Goal: Task Accomplishment & Management: Use online tool/utility

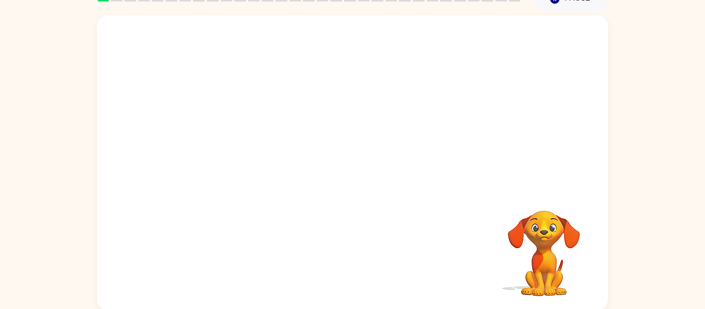
scroll to position [52, 0]
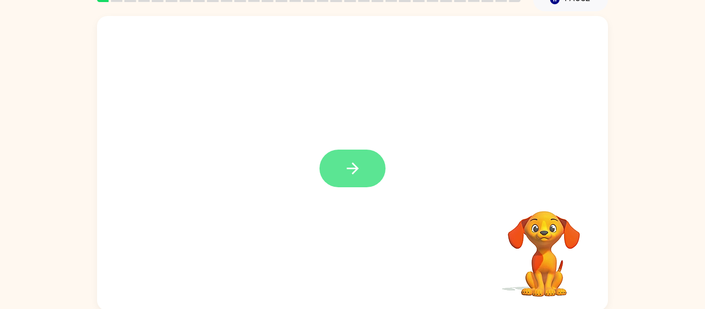
click at [340, 180] on button "button" at bounding box center [353, 169] width 66 height 38
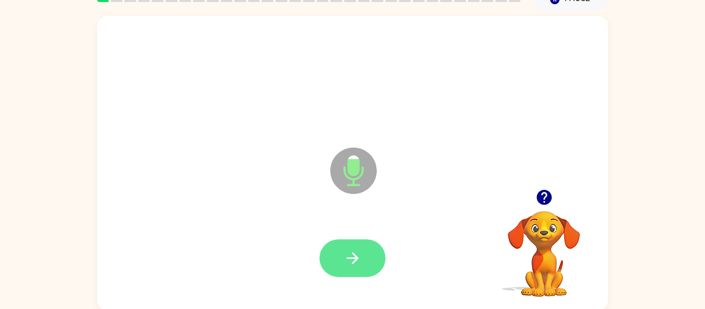
click at [351, 257] on icon "button" at bounding box center [353, 258] width 18 height 18
click at [365, 260] on button "button" at bounding box center [353, 259] width 66 height 38
click at [360, 256] on icon "button" at bounding box center [353, 258] width 18 height 18
click at [359, 256] on icon "button" at bounding box center [353, 258] width 18 height 18
click at [360, 265] on icon "button" at bounding box center [353, 258] width 18 height 18
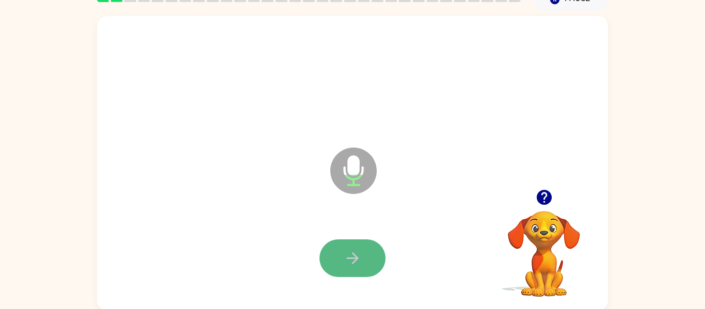
click at [356, 258] on icon "button" at bounding box center [352, 258] width 12 height 12
click at [358, 257] on icon "button" at bounding box center [353, 258] width 18 height 18
click at [360, 262] on icon "button" at bounding box center [353, 258] width 18 height 18
click at [361, 254] on icon "button" at bounding box center [353, 258] width 18 height 18
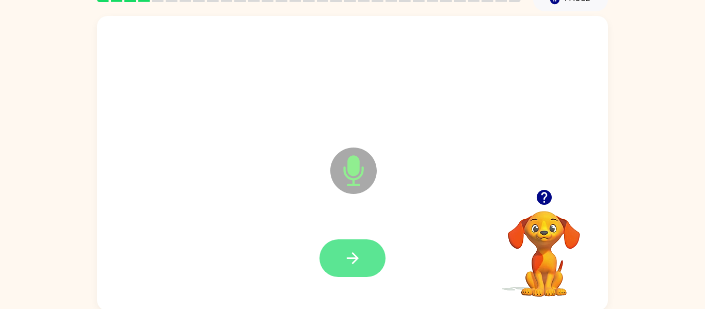
click at [357, 258] on icon "button" at bounding box center [352, 258] width 12 height 12
click at [359, 261] on icon "button" at bounding box center [353, 258] width 18 height 18
click at [357, 249] on icon "button" at bounding box center [353, 258] width 18 height 18
click at [356, 267] on button "button" at bounding box center [353, 259] width 66 height 38
click at [361, 246] on button "button" at bounding box center [353, 259] width 66 height 38
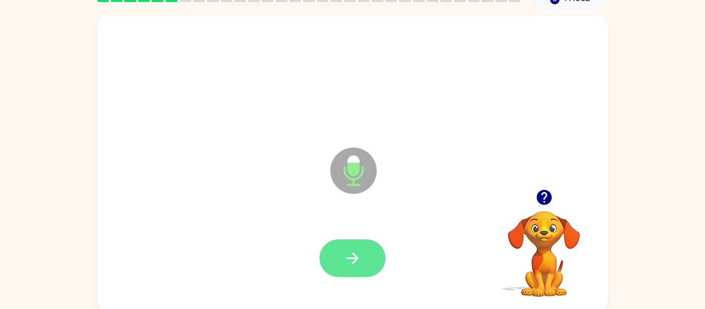
click at [356, 240] on button "button" at bounding box center [353, 259] width 66 height 38
click at [366, 249] on button "button" at bounding box center [353, 259] width 66 height 38
click at [366, 248] on button "button" at bounding box center [353, 259] width 66 height 38
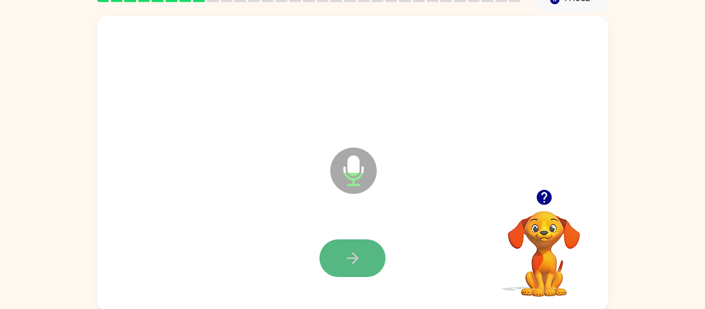
click at [367, 260] on button "button" at bounding box center [353, 259] width 66 height 38
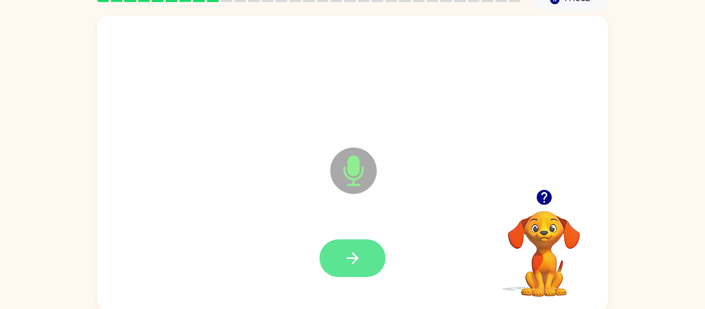
click at [362, 261] on button "button" at bounding box center [353, 259] width 66 height 38
click at [364, 258] on button "button" at bounding box center [353, 259] width 66 height 38
click at [363, 255] on button "button" at bounding box center [353, 259] width 66 height 38
click at [335, 263] on button "button" at bounding box center [353, 259] width 66 height 38
click at [347, 259] on icon "button" at bounding box center [352, 258] width 12 height 12
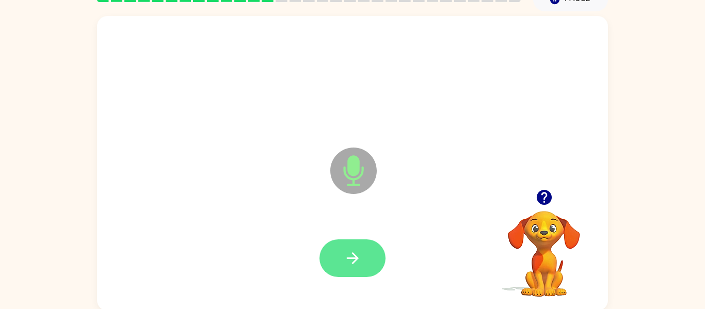
click at [367, 263] on button "button" at bounding box center [353, 259] width 66 height 38
click at [362, 263] on button "button" at bounding box center [353, 259] width 66 height 38
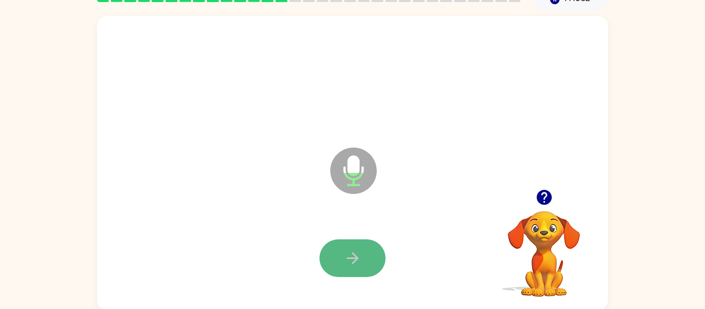
click at [356, 270] on button "button" at bounding box center [353, 259] width 66 height 38
click at [371, 251] on button "button" at bounding box center [353, 259] width 66 height 38
click at [354, 263] on icon "button" at bounding box center [352, 258] width 12 height 12
click at [357, 256] on icon "button" at bounding box center [353, 258] width 18 height 18
click at [355, 244] on button "button" at bounding box center [353, 259] width 66 height 38
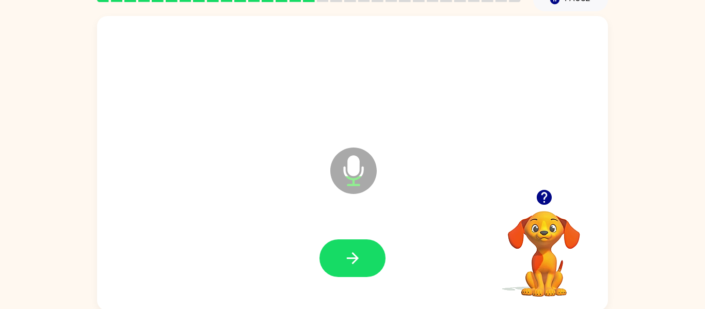
click at [345, 282] on div at bounding box center [352, 258] width 490 height 85
click at [353, 256] on icon "button" at bounding box center [353, 258] width 18 height 18
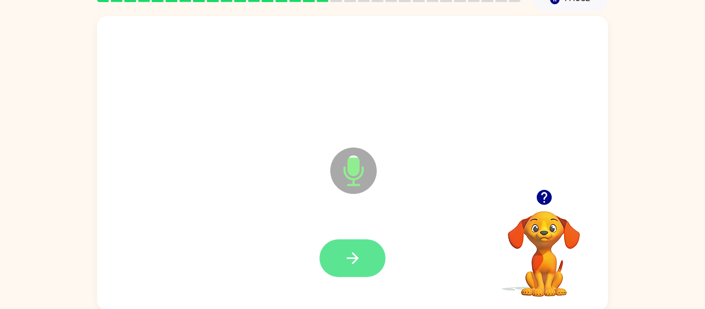
click at [361, 257] on icon "button" at bounding box center [353, 258] width 18 height 18
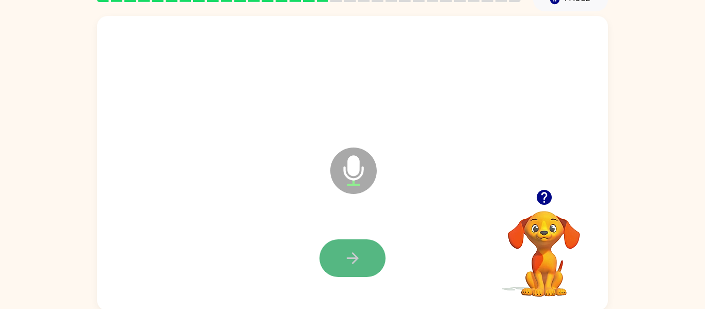
click at [341, 276] on button "button" at bounding box center [353, 259] width 66 height 38
click at [346, 246] on button "button" at bounding box center [353, 259] width 66 height 38
click at [357, 247] on button "button" at bounding box center [353, 259] width 66 height 38
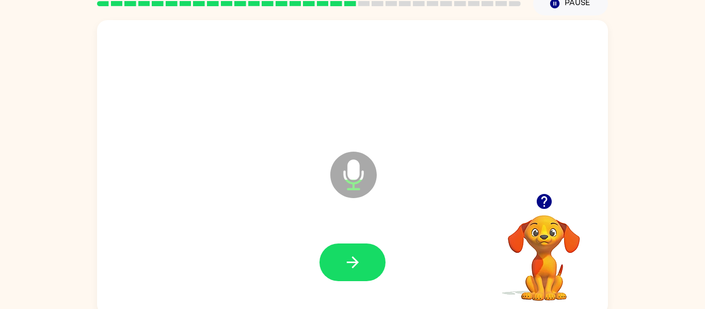
scroll to position [47, 0]
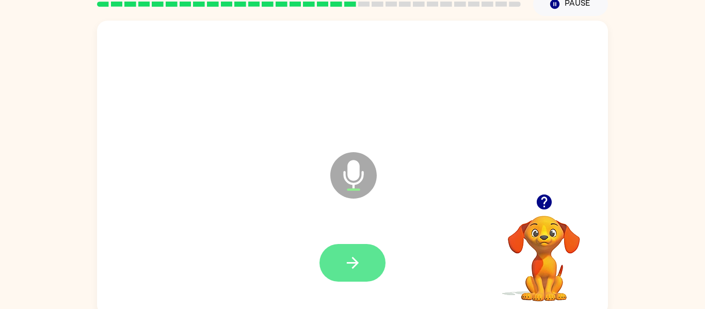
click at [361, 264] on icon "button" at bounding box center [353, 263] width 18 height 18
click at [358, 260] on icon "button" at bounding box center [353, 263] width 18 height 18
click at [355, 252] on button "button" at bounding box center [353, 263] width 66 height 38
click at [342, 256] on button "button" at bounding box center [353, 263] width 66 height 38
click at [362, 263] on button "button" at bounding box center [353, 263] width 66 height 38
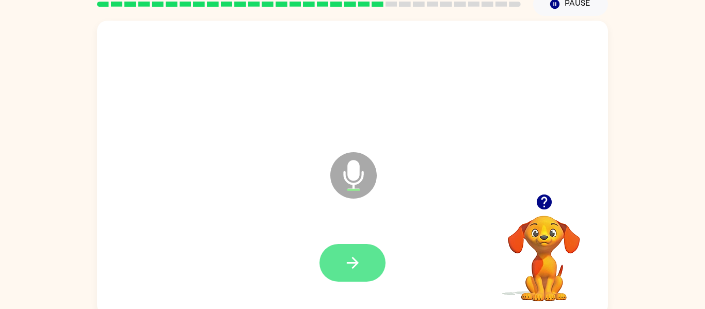
click at [362, 270] on button "button" at bounding box center [353, 263] width 66 height 38
click at [367, 257] on button "button" at bounding box center [353, 263] width 66 height 38
click at [342, 251] on button "button" at bounding box center [353, 263] width 66 height 38
click at [351, 265] on icon "button" at bounding box center [353, 263] width 18 height 18
click at [356, 269] on icon "button" at bounding box center [353, 263] width 18 height 18
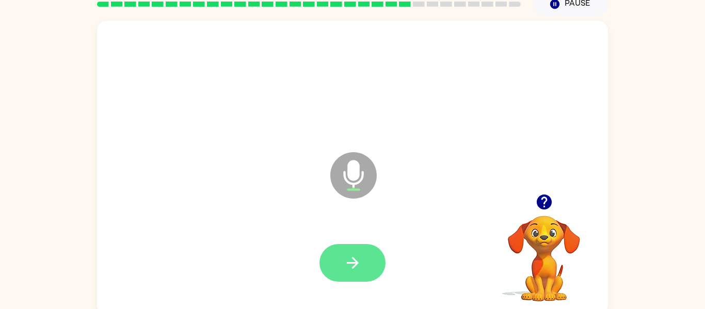
click at [371, 252] on button "button" at bounding box center [353, 263] width 66 height 38
click at [363, 258] on button "button" at bounding box center [353, 263] width 66 height 38
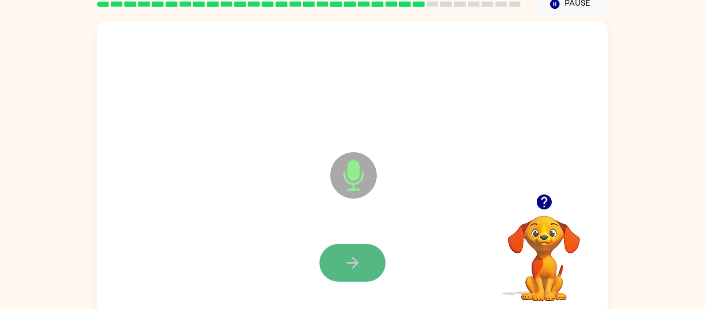
click at [363, 262] on button "button" at bounding box center [353, 263] width 66 height 38
click at [344, 251] on button "button" at bounding box center [353, 263] width 66 height 38
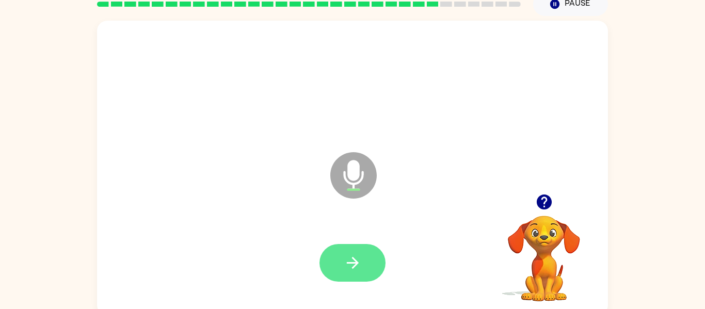
click at [354, 257] on icon "button" at bounding box center [353, 263] width 18 height 18
click at [360, 264] on icon "button" at bounding box center [353, 263] width 18 height 18
click at [363, 269] on button "button" at bounding box center [353, 263] width 66 height 38
click at [371, 266] on button "button" at bounding box center [353, 263] width 66 height 38
click at [358, 272] on icon "button" at bounding box center [353, 263] width 18 height 18
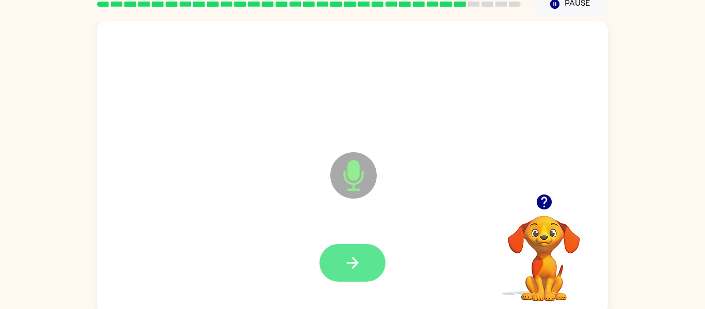
click at [368, 272] on button "button" at bounding box center [353, 263] width 66 height 38
click at [353, 264] on icon "button" at bounding box center [353, 263] width 18 height 18
click at [366, 260] on button "button" at bounding box center [353, 263] width 66 height 38
click at [352, 263] on icon "button" at bounding box center [352, 263] width 12 height 12
click at [353, 264] on icon "button" at bounding box center [353, 263] width 18 height 18
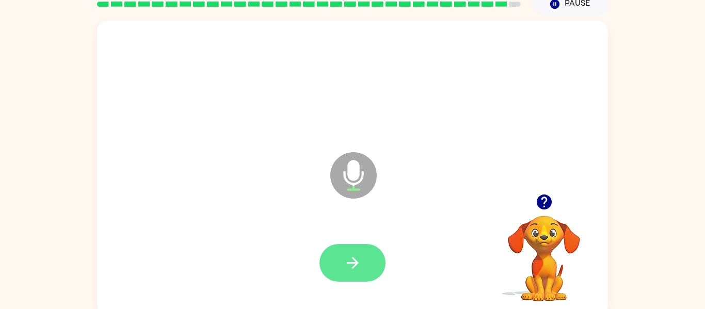
click at [355, 267] on icon "button" at bounding box center [352, 263] width 12 height 12
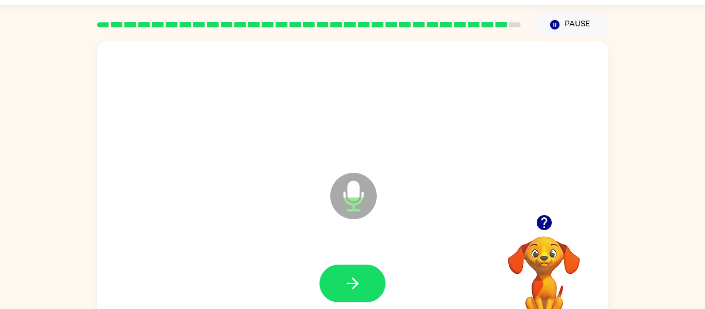
scroll to position [24, 0]
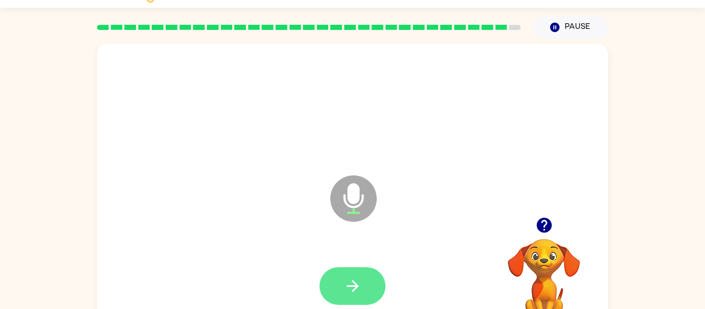
click at [355, 273] on button "button" at bounding box center [353, 286] width 66 height 38
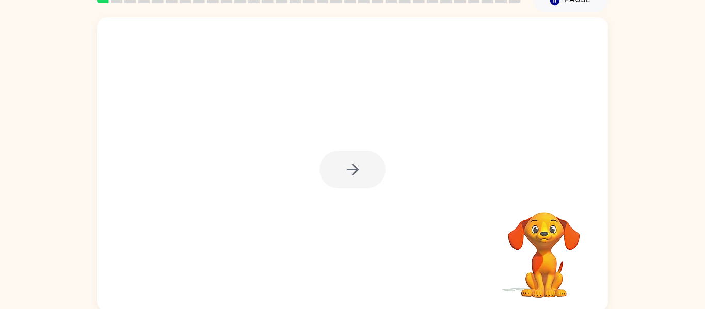
scroll to position [50, 0]
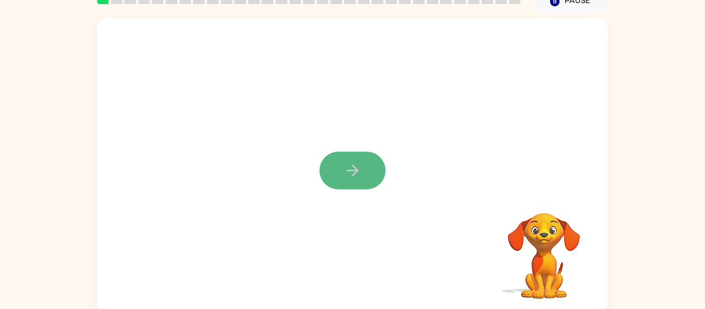
click at [363, 164] on button "button" at bounding box center [353, 171] width 66 height 38
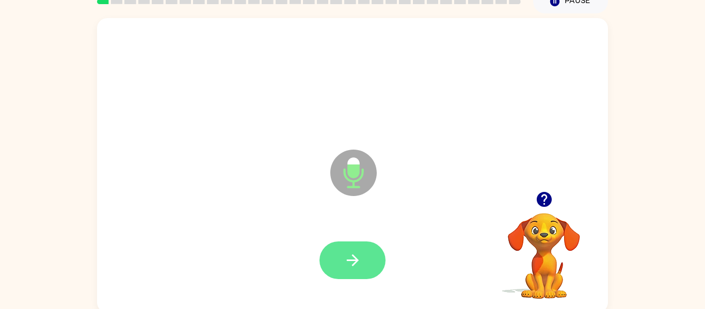
click at [368, 263] on button "button" at bounding box center [353, 261] width 66 height 38
click at [371, 260] on button "button" at bounding box center [353, 261] width 66 height 38
click at [337, 263] on button "button" at bounding box center [353, 261] width 66 height 38
click at [339, 263] on button "button" at bounding box center [353, 261] width 66 height 38
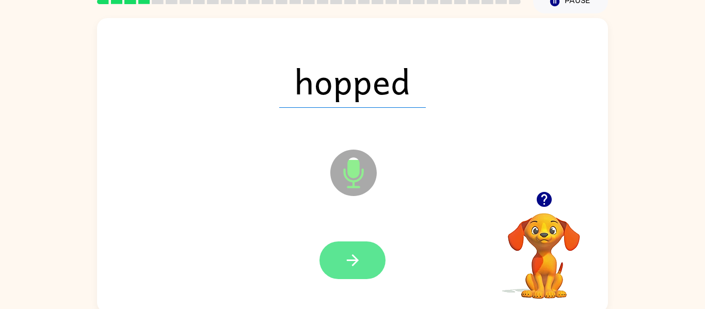
click at [353, 256] on icon "button" at bounding box center [352, 261] width 12 height 12
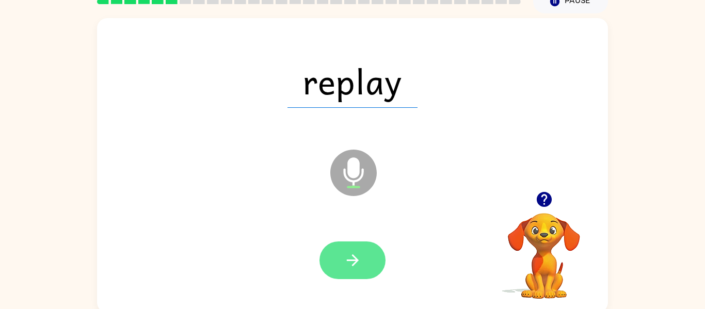
click at [369, 255] on button "button" at bounding box center [353, 261] width 66 height 38
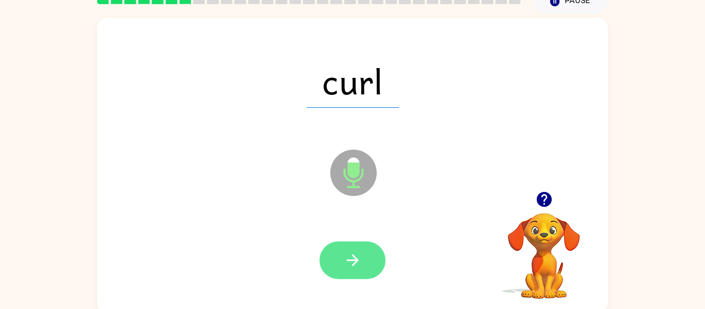
click at [359, 257] on icon "button" at bounding box center [353, 260] width 18 height 18
click at [359, 264] on icon "button" at bounding box center [353, 260] width 18 height 18
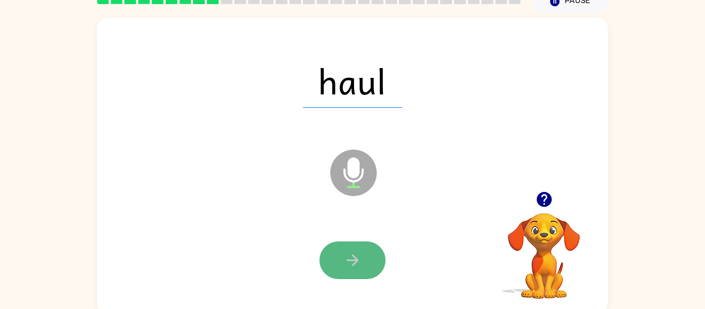
click at [348, 246] on button "button" at bounding box center [353, 261] width 66 height 38
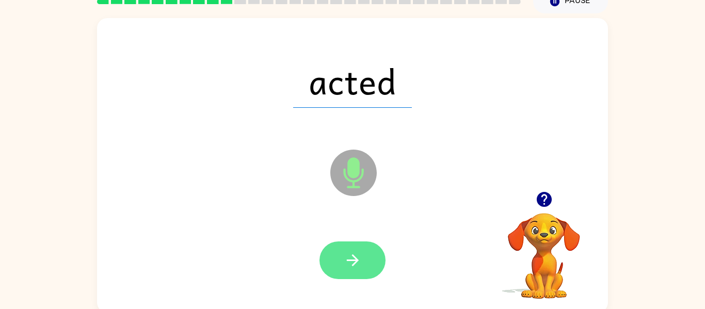
click at [353, 251] on icon "button" at bounding box center [353, 260] width 18 height 18
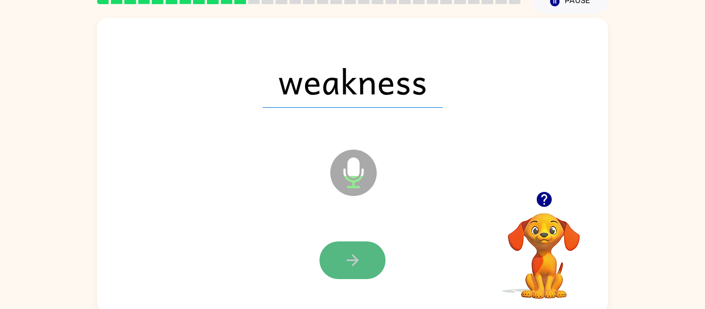
click at [333, 265] on button "button" at bounding box center [353, 261] width 66 height 38
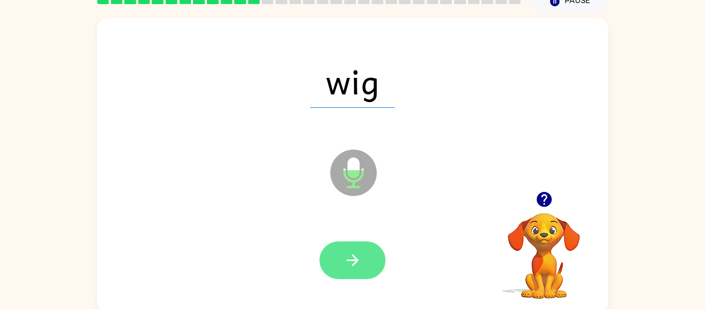
click at [350, 252] on icon "button" at bounding box center [353, 260] width 18 height 18
click at [348, 259] on icon "button" at bounding box center [353, 260] width 18 height 18
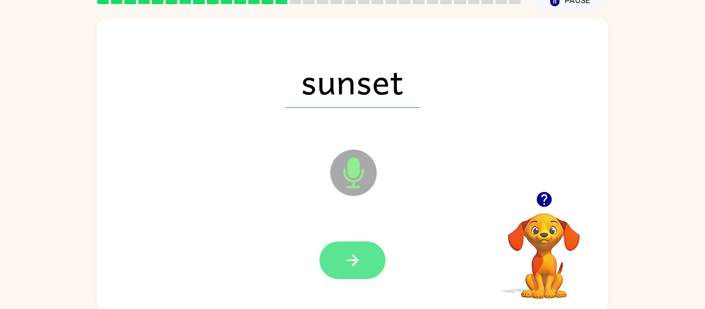
click at [359, 269] on icon "button" at bounding box center [353, 260] width 18 height 18
click at [352, 260] on icon "button" at bounding box center [352, 261] width 12 height 12
click at [366, 256] on button "button" at bounding box center [353, 261] width 66 height 38
click at [359, 259] on icon "button" at bounding box center [353, 260] width 18 height 18
click at [355, 256] on icon "button" at bounding box center [353, 260] width 18 height 18
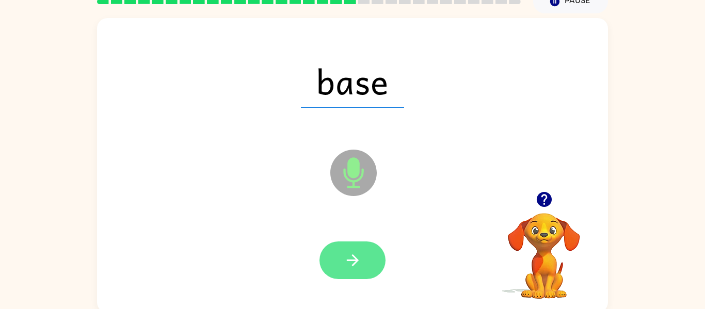
click at [348, 258] on icon "button" at bounding box center [353, 260] width 18 height 18
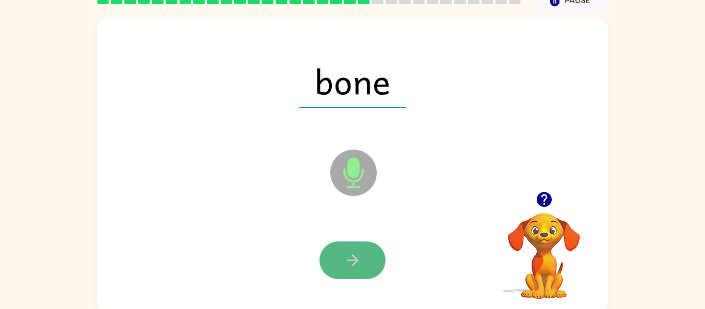
click at [345, 254] on icon "button" at bounding box center [353, 260] width 18 height 18
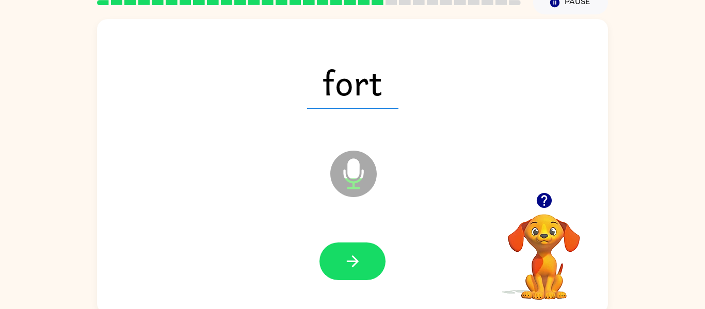
scroll to position [45, 0]
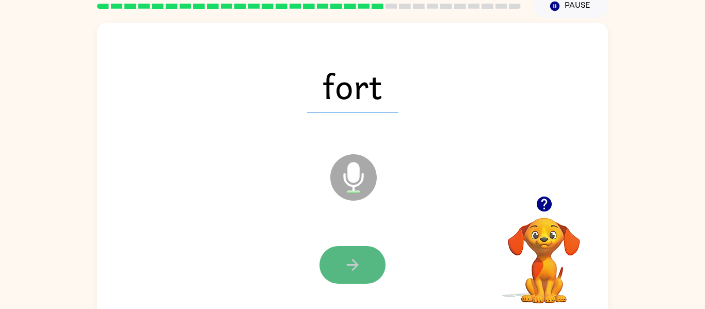
click at [374, 248] on button "button" at bounding box center [353, 265] width 66 height 38
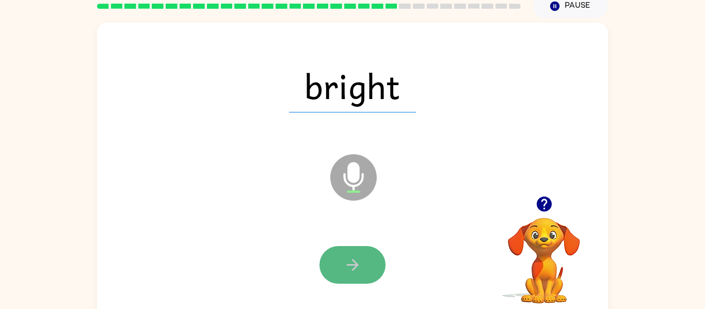
click at [365, 269] on button "button" at bounding box center [353, 265] width 66 height 38
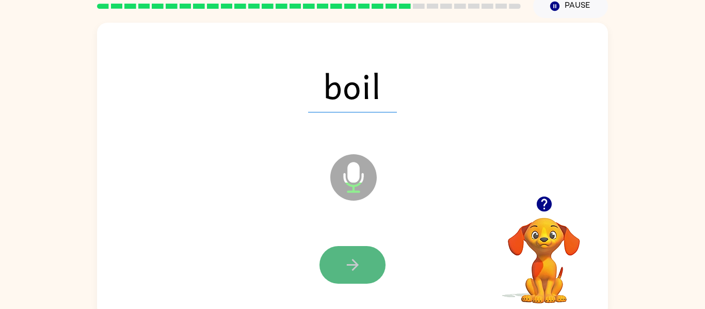
click at [342, 261] on button "button" at bounding box center [353, 265] width 66 height 38
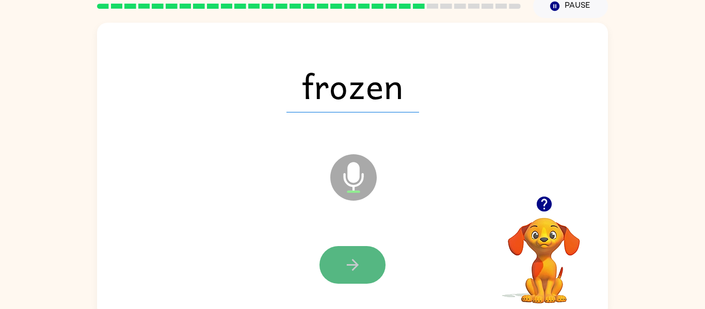
click at [338, 265] on button "button" at bounding box center [353, 265] width 66 height 38
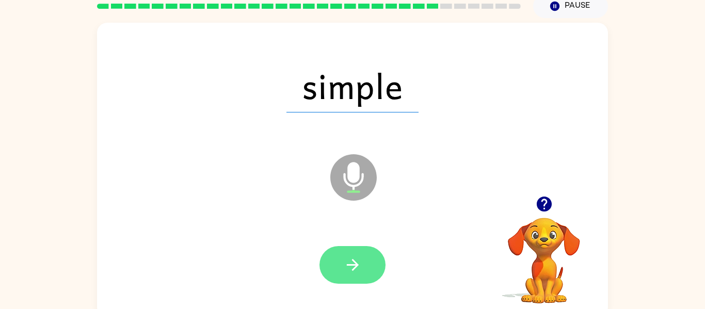
click at [345, 260] on icon "button" at bounding box center [353, 265] width 18 height 18
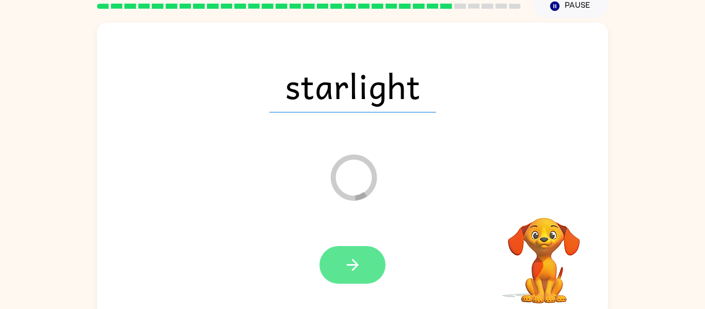
click at [339, 265] on button "button" at bounding box center [353, 265] width 66 height 38
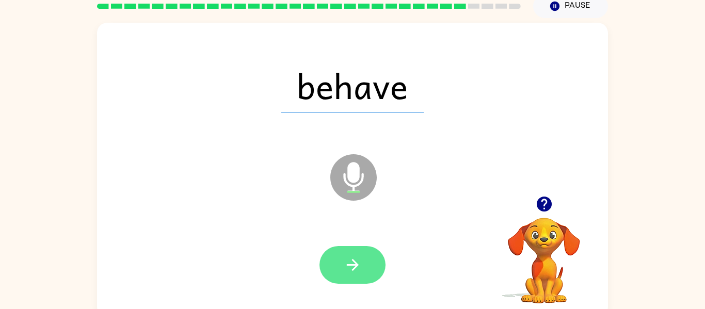
click at [375, 273] on button "button" at bounding box center [353, 265] width 66 height 38
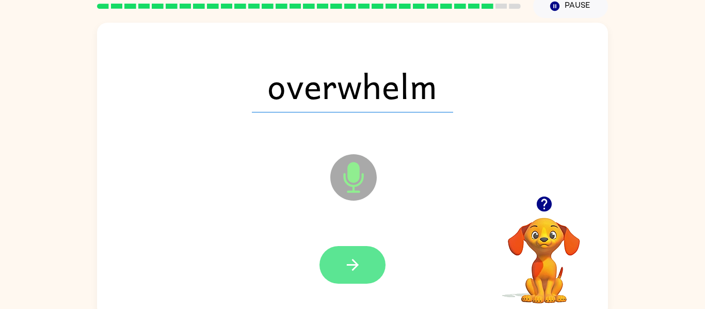
click at [350, 266] on icon "button" at bounding box center [353, 265] width 18 height 18
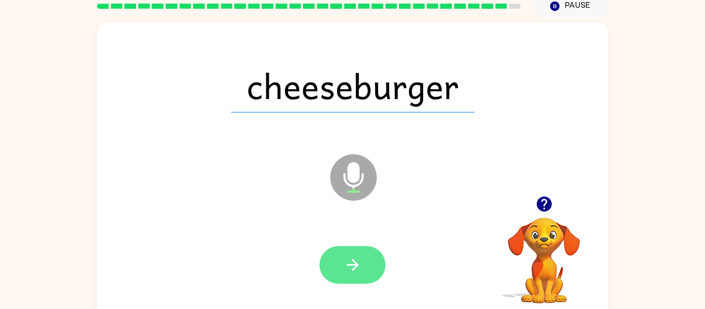
click at [365, 268] on button "button" at bounding box center [353, 265] width 66 height 38
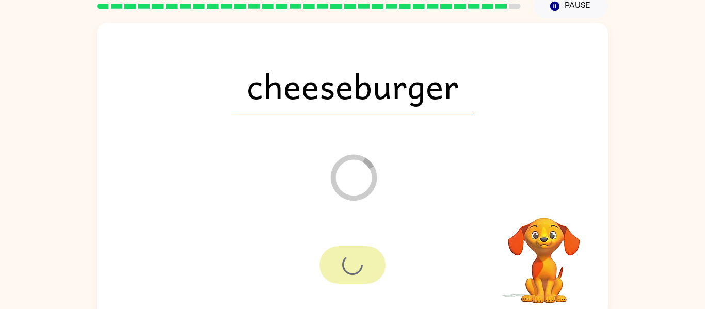
scroll to position [35, 0]
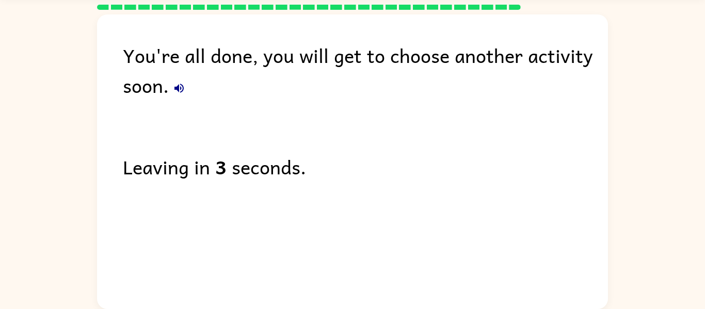
click at [180, 96] on button "button" at bounding box center [179, 88] width 21 height 21
click at [180, 92] on icon "button" at bounding box center [179, 88] width 12 height 12
